Goal: Information Seeking & Learning: Learn about a topic

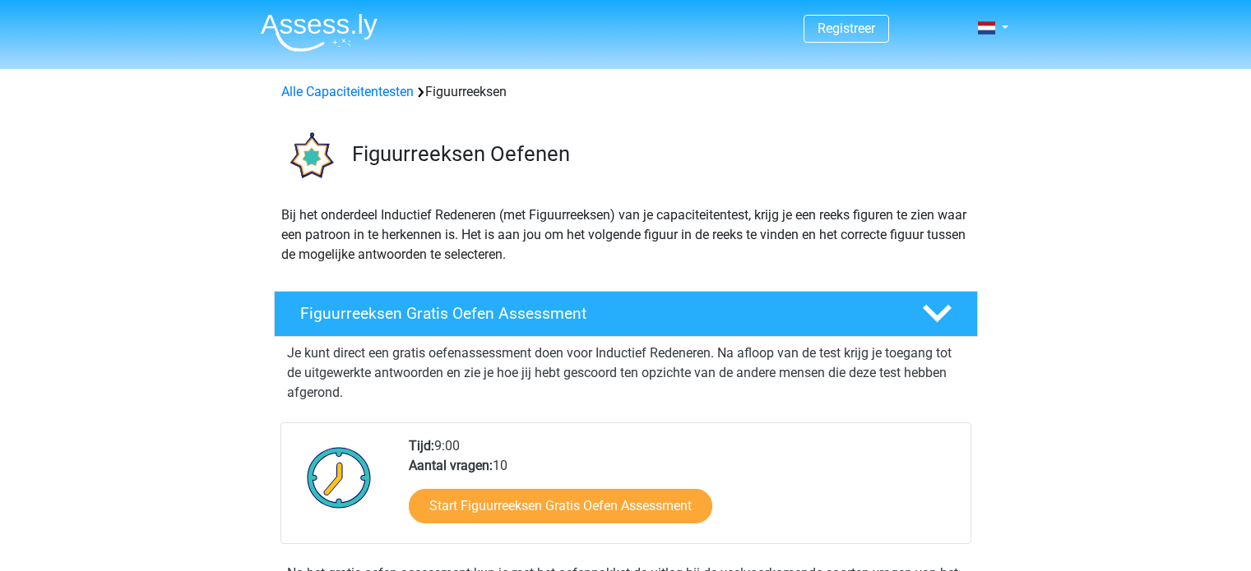
scroll to position [411, 0]
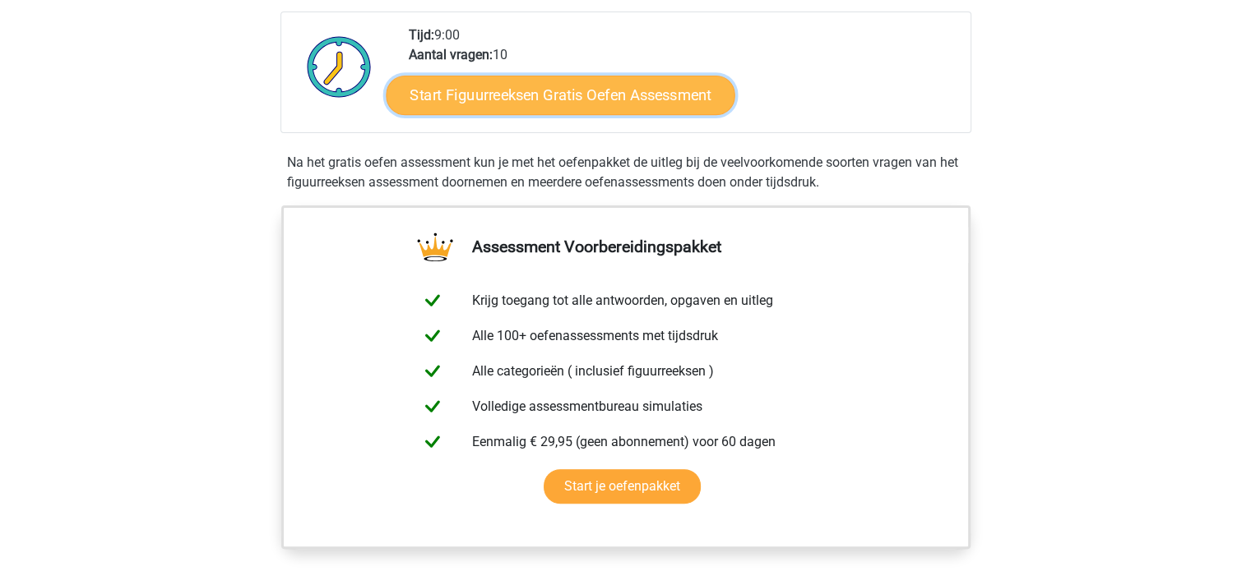
click at [470, 97] on link "Start Figuurreeksen Gratis Oefen Assessment" at bounding box center [560, 94] width 349 height 39
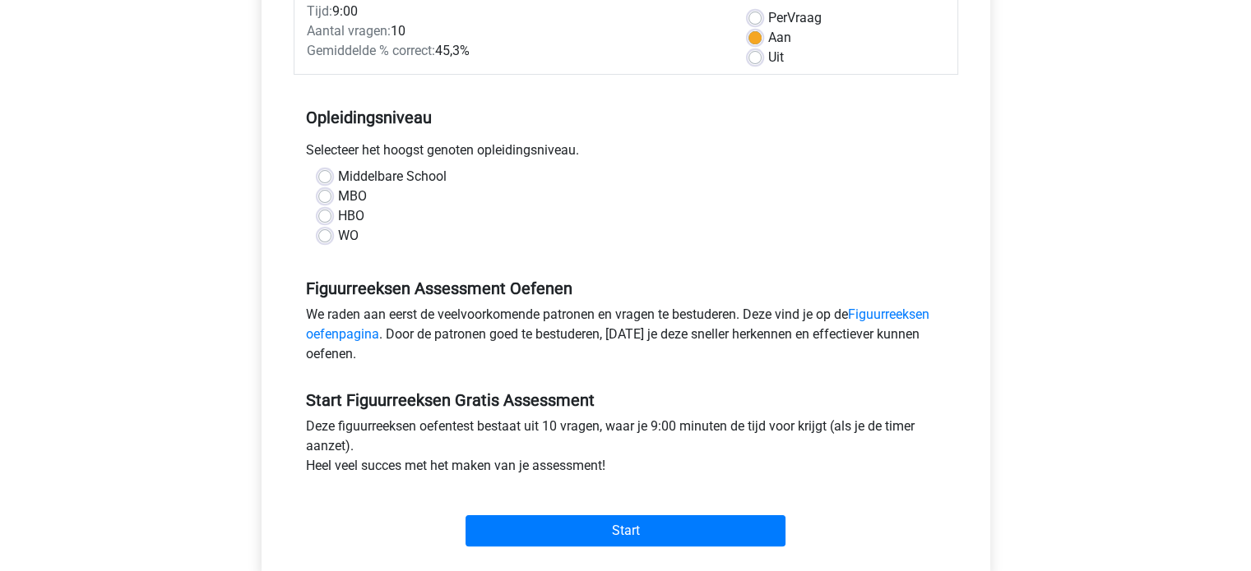
scroll to position [247, 0]
click at [338, 173] on label "Middelbare School" at bounding box center [392, 176] width 109 height 20
click at [326, 173] on input "Middelbare School" at bounding box center [324, 174] width 13 height 16
radio input "true"
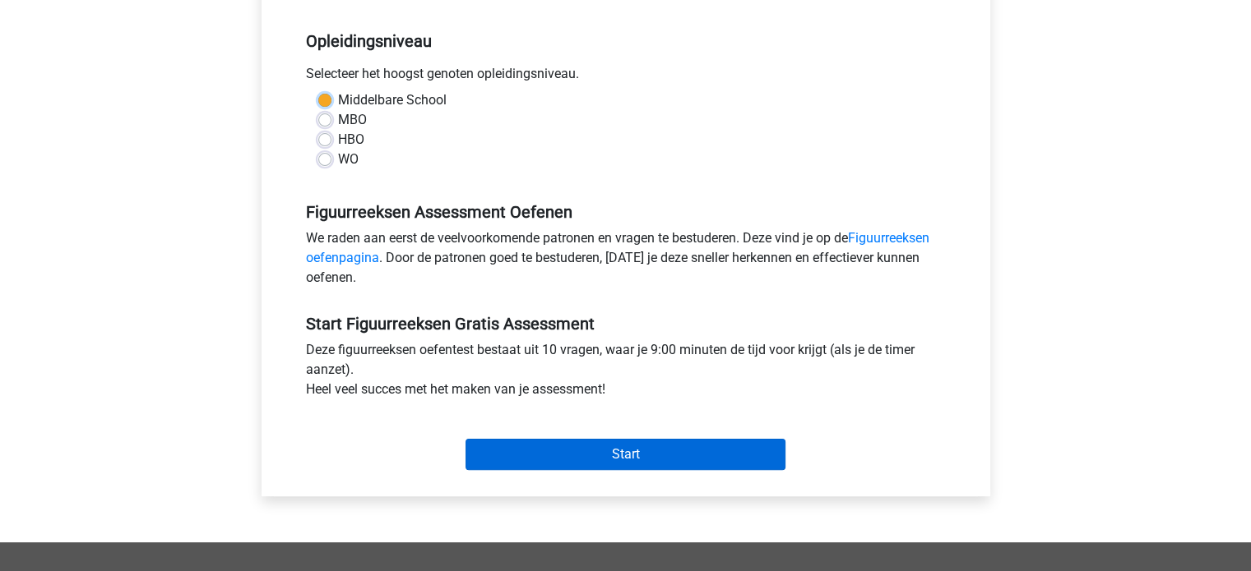
scroll to position [411, 0]
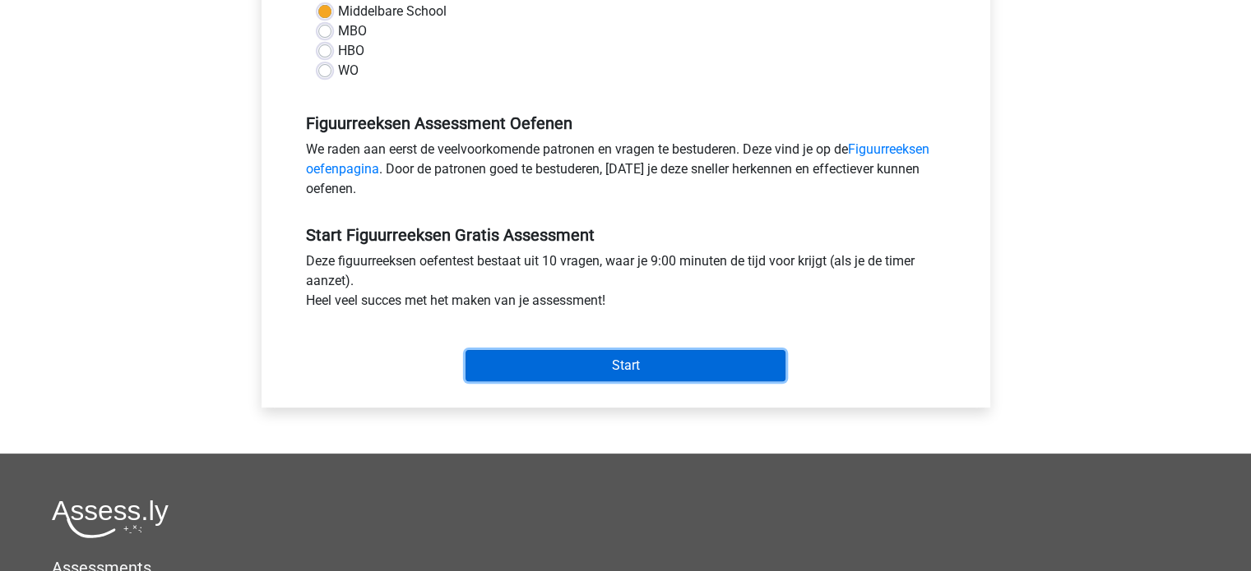
click at [553, 358] on input "Start" at bounding box center [625, 365] width 320 height 31
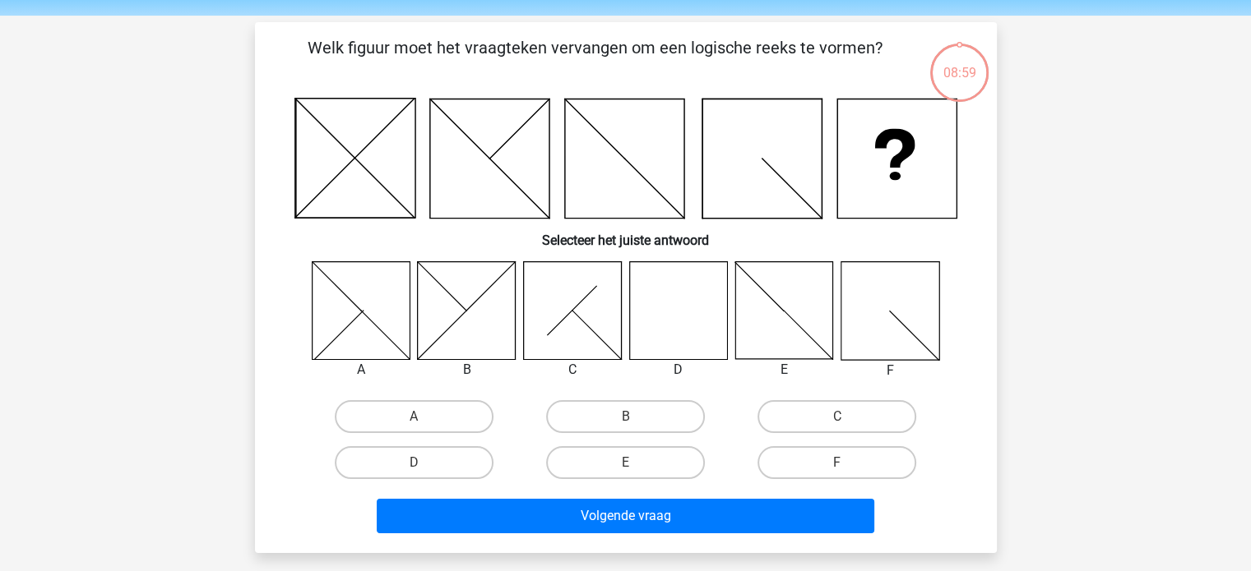
scroll to position [82, 0]
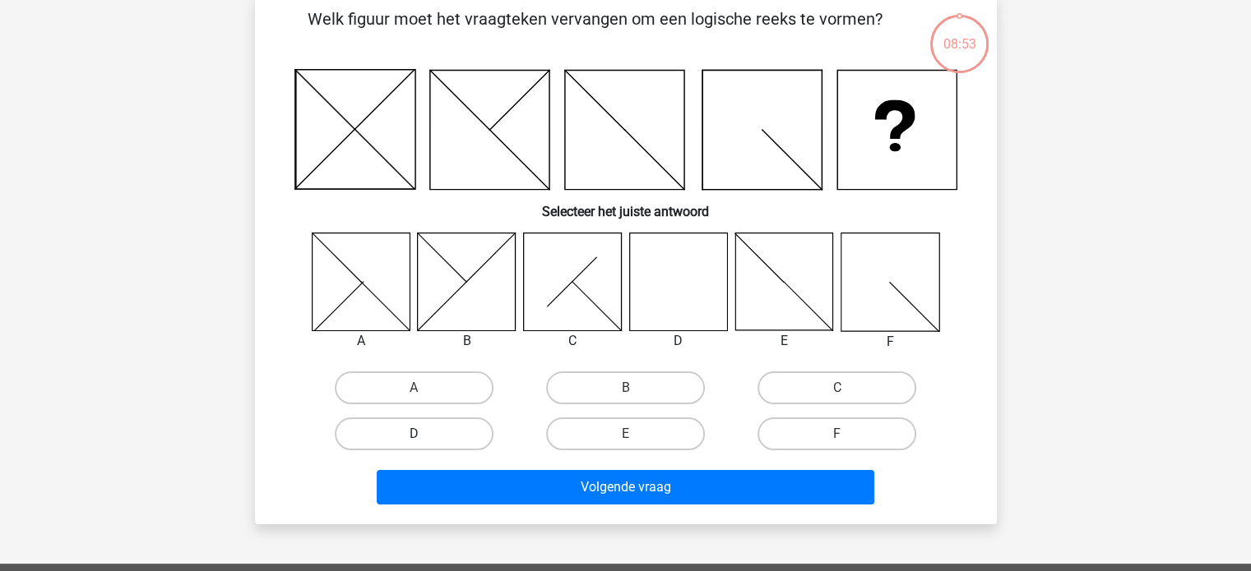
click at [412, 430] on label "D" at bounding box center [414, 434] width 159 height 33
click at [414, 434] on input "D" at bounding box center [419, 439] width 11 height 11
radio input "true"
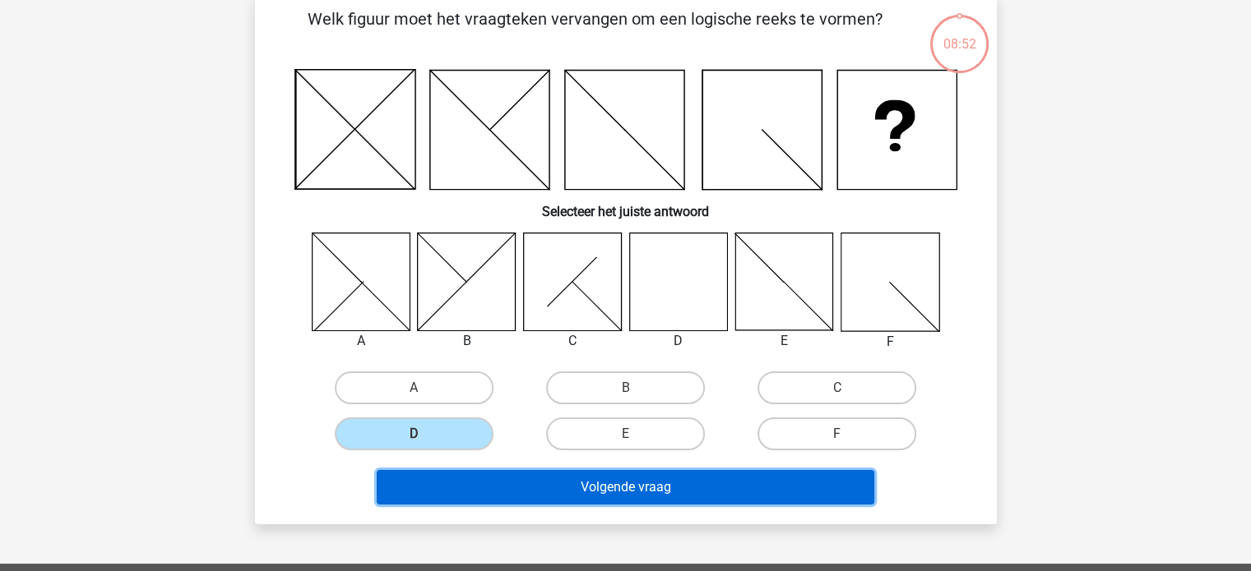
click at [553, 486] on button "Volgende vraag" at bounding box center [625, 487] width 497 height 35
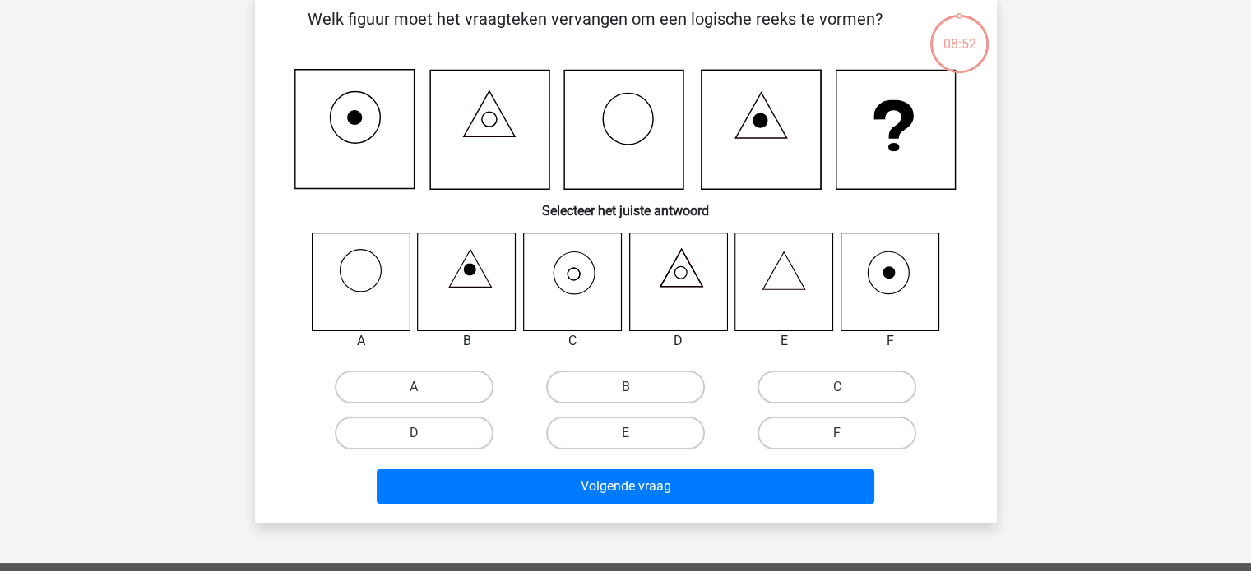
scroll to position [76, 0]
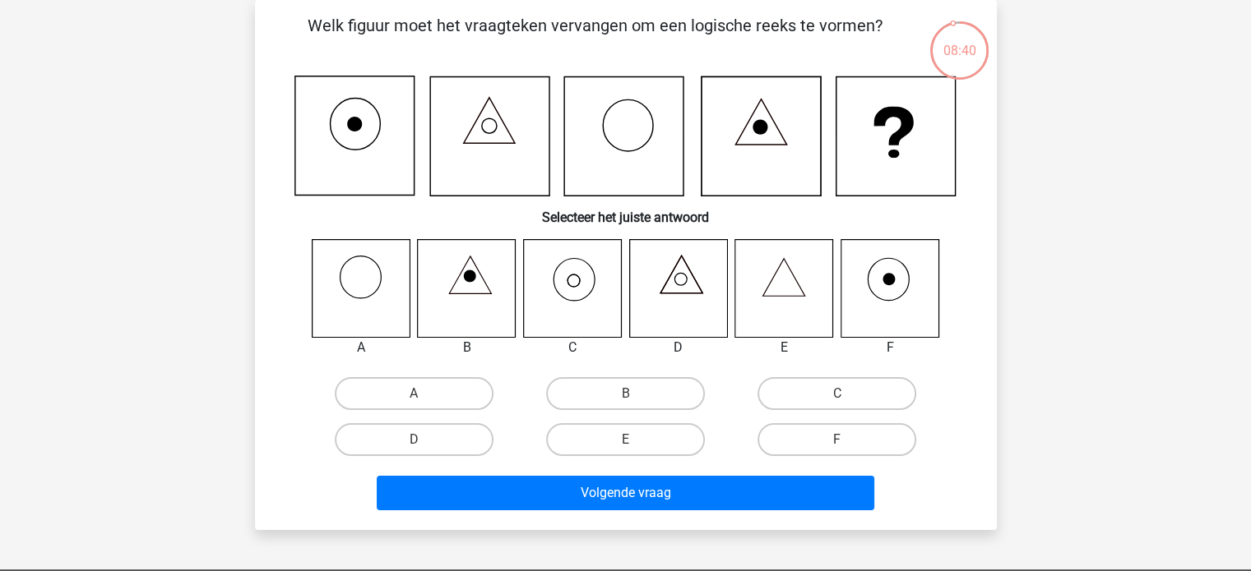
click at [577, 288] on icon at bounding box center [572, 288] width 98 height 98
drag, startPoint x: 800, startPoint y: 383, endPoint x: 770, endPoint y: 399, distance: 34.2
click at [801, 383] on label "C" at bounding box center [836, 393] width 159 height 33
click at [837, 394] on input "C" at bounding box center [842, 399] width 11 height 11
radio input "true"
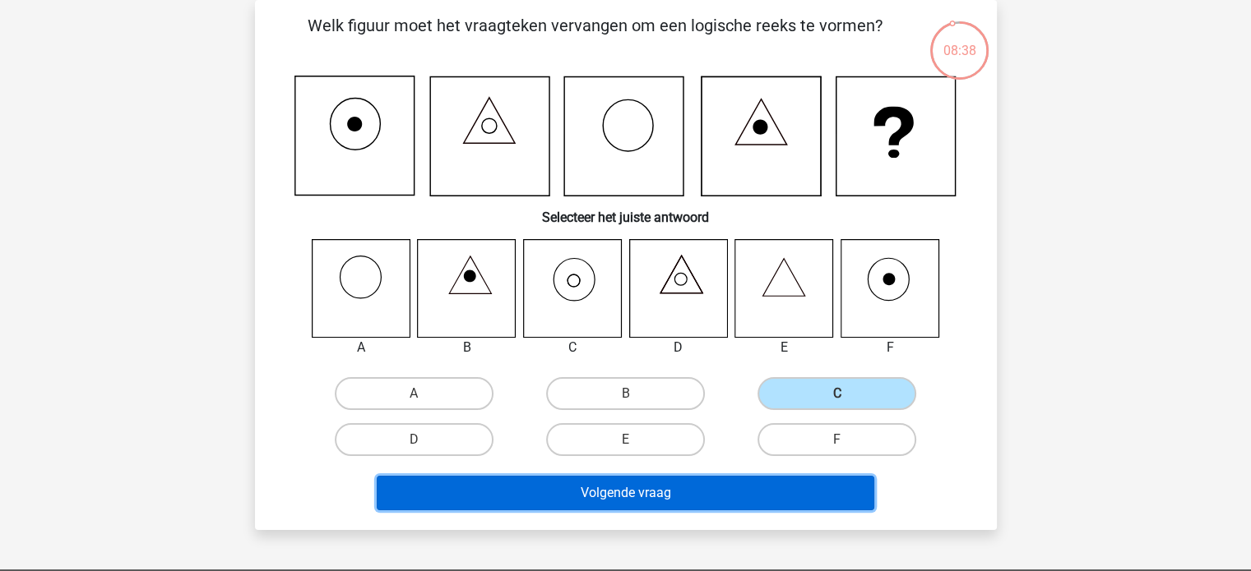
click at [636, 488] on button "Volgende vraag" at bounding box center [625, 493] width 497 height 35
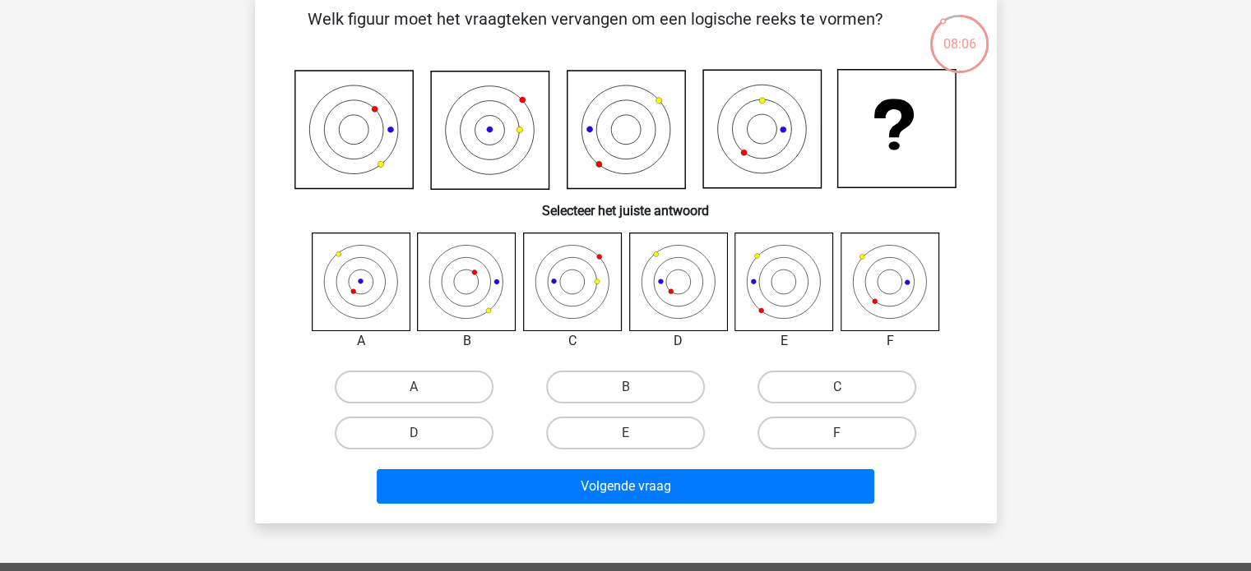
scroll to position [0, 0]
